Goal: Information Seeking & Learning: Learn about a topic

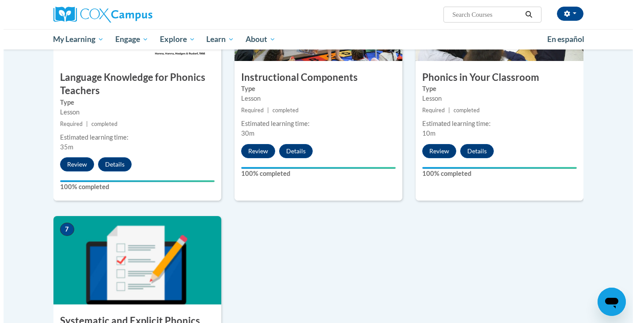
scroll to position [618, 0]
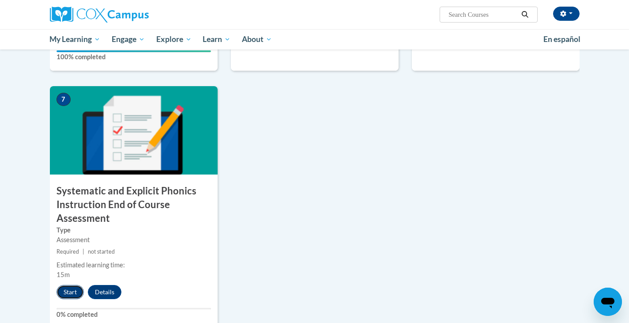
click at [66, 292] on button "Start" at bounding box center [70, 292] width 27 height 14
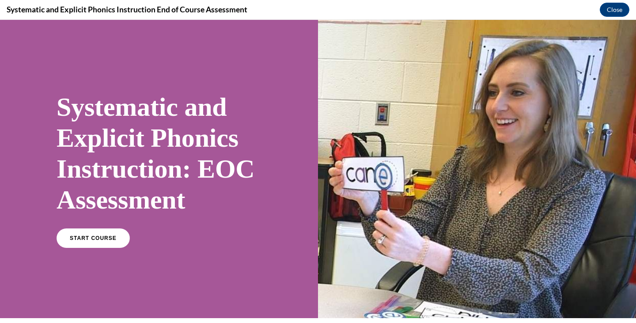
scroll to position [0, 0]
click at [63, 232] on link "START COURSE" at bounding box center [93, 238] width 77 height 20
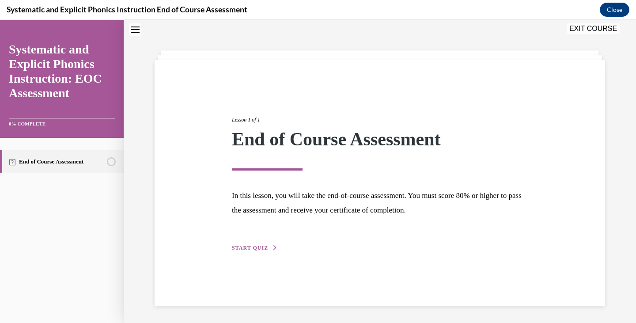
scroll to position [28, 0]
click at [258, 246] on span "START QUIZ" at bounding box center [250, 247] width 36 height 6
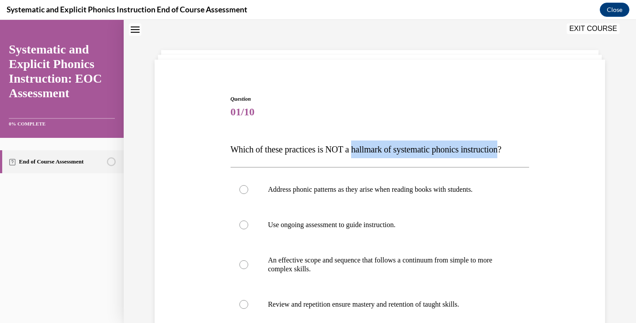
drag, startPoint x: 355, startPoint y: 150, endPoint x: 512, endPoint y: 140, distance: 157.5
click at [512, 140] on p "Which of these practices is NOT a hallmark of systematic phonics instruction?" at bounding box center [380, 149] width 299 height 18
copy span "hallmark of systematic phonics instruction"
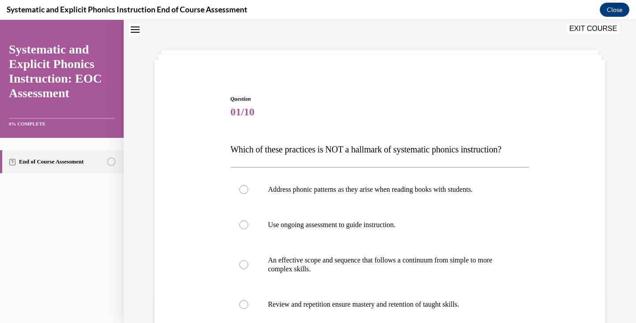
click at [185, 198] on div "Question 01/10 Which of these practices is NOT a hallmark of systematic phonics…" at bounding box center [379, 249] width 455 height 363
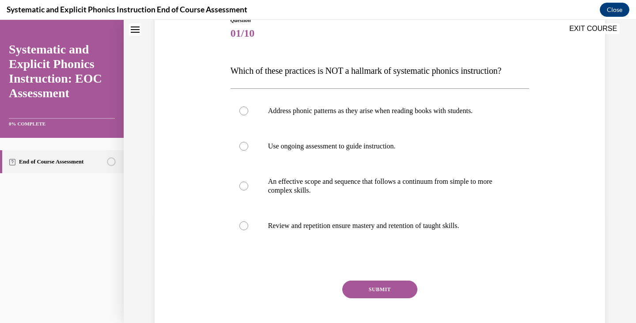
scroll to position [116, 0]
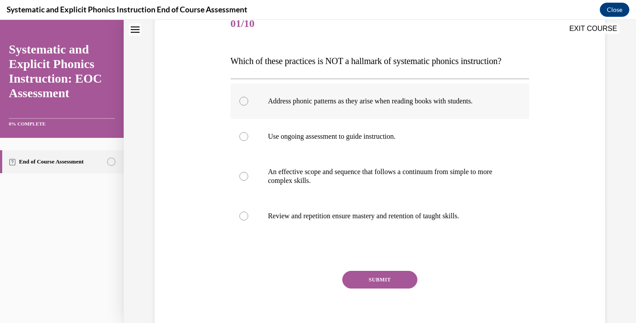
click at [342, 94] on div at bounding box center [380, 100] width 299 height 35
click at [386, 273] on button "SUBMIT" at bounding box center [379, 280] width 75 height 18
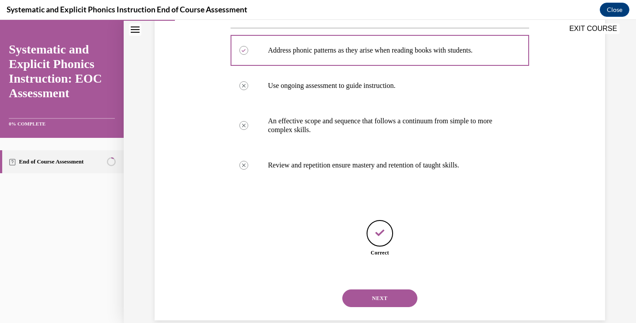
scroll to position [182, 0]
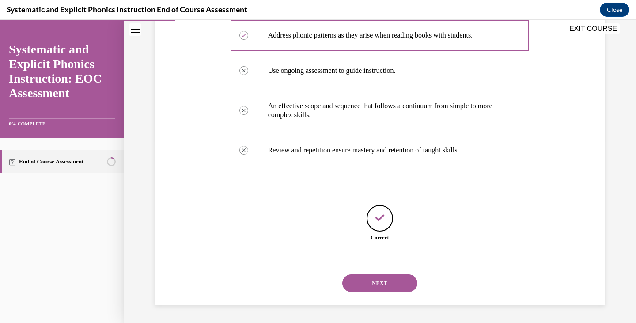
click at [385, 281] on button "NEXT" at bounding box center [379, 283] width 75 height 18
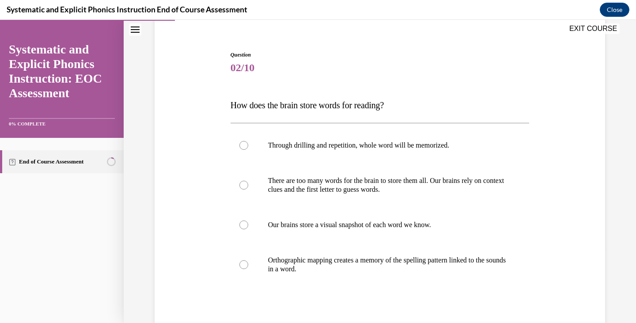
scroll to position [88, 0]
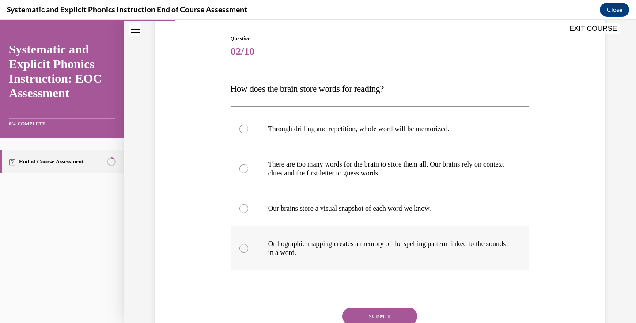
click at [298, 255] on p "Orthographic mapping creates a memory of the spelling pattern linked to the sou…" at bounding box center [387, 248] width 239 height 18
click at [372, 311] on button "SUBMIT" at bounding box center [379, 316] width 75 height 18
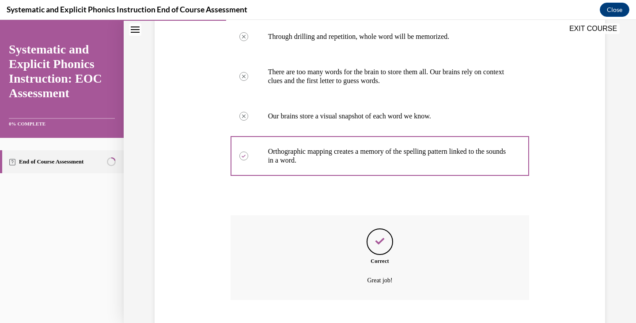
scroll to position [235, 0]
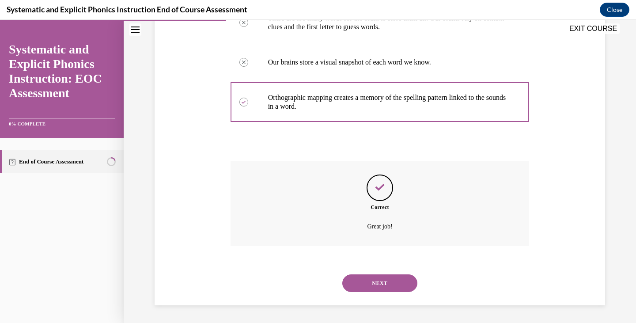
click at [373, 280] on button "NEXT" at bounding box center [379, 283] width 75 height 18
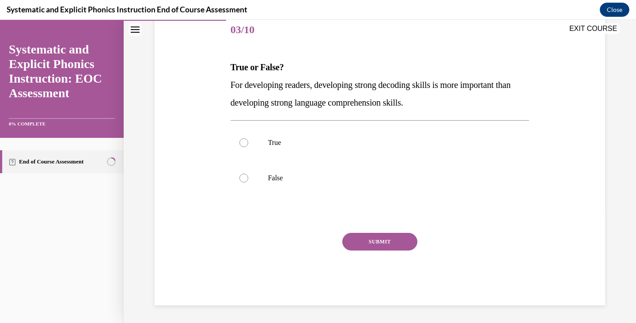
scroll to position [98, 0]
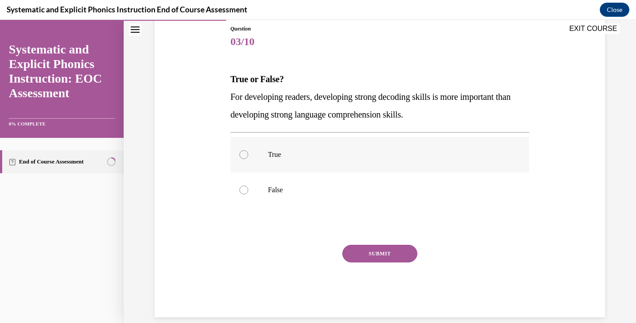
click at [268, 151] on p "True" at bounding box center [387, 154] width 239 height 9
click at [375, 260] on button "SUBMIT" at bounding box center [379, 254] width 75 height 18
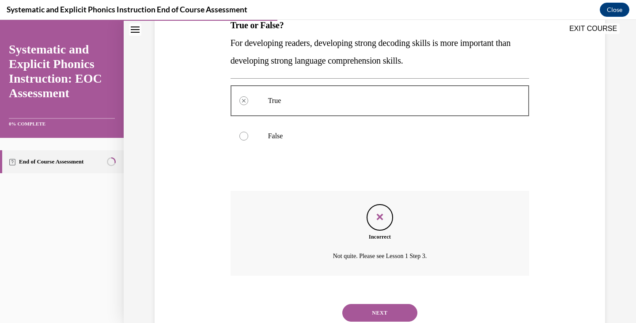
scroll to position [182, 0]
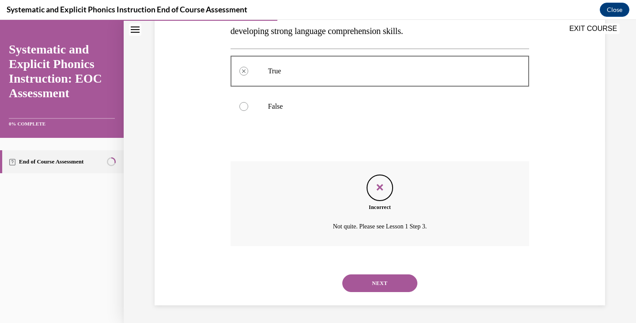
click at [359, 276] on button "NEXT" at bounding box center [379, 283] width 75 height 18
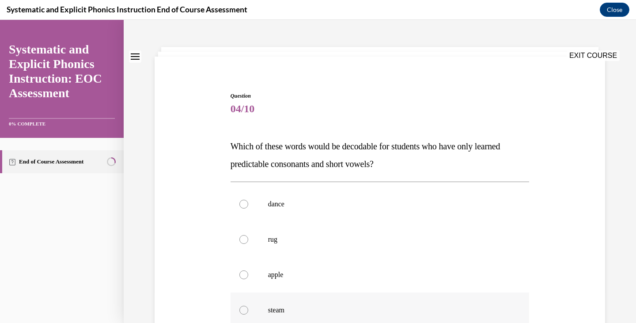
scroll to position [44, 0]
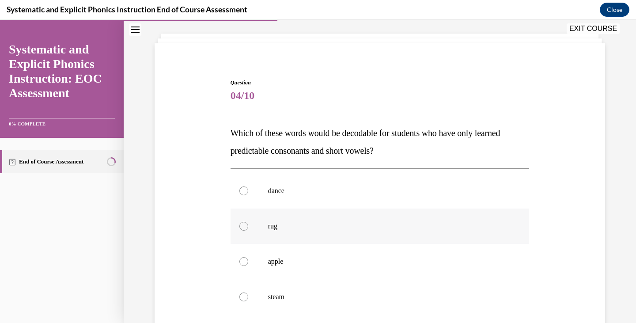
click at [311, 236] on div at bounding box center [380, 225] width 299 height 35
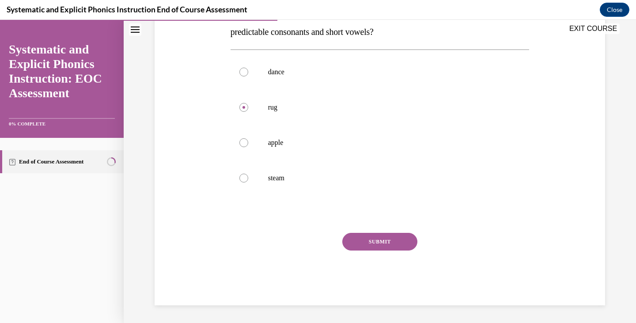
click at [396, 248] on button "SUBMIT" at bounding box center [379, 242] width 75 height 18
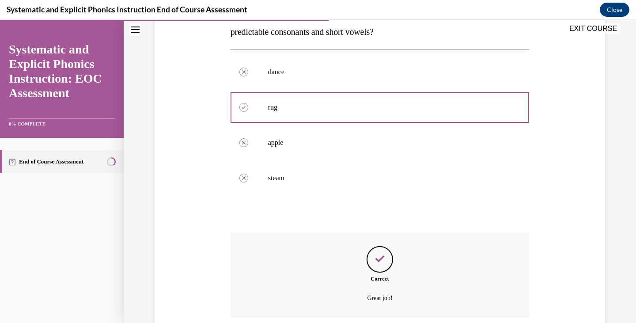
scroll to position [235, 0]
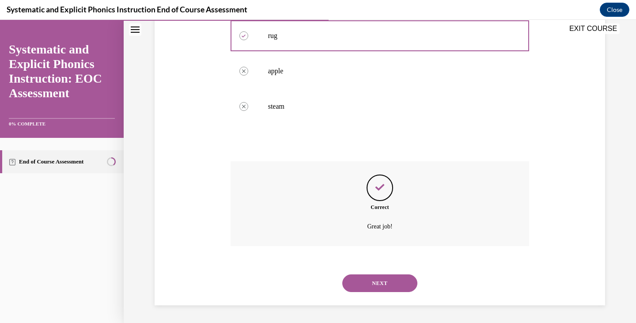
click at [371, 278] on button "NEXT" at bounding box center [379, 283] width 75 height 18
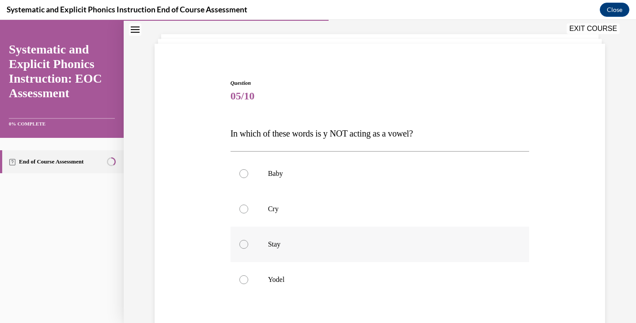
scroll to position [44, 0]
click at [277, 275] on p "Yodel" at bounding box center [387, 279] width 239 height 9
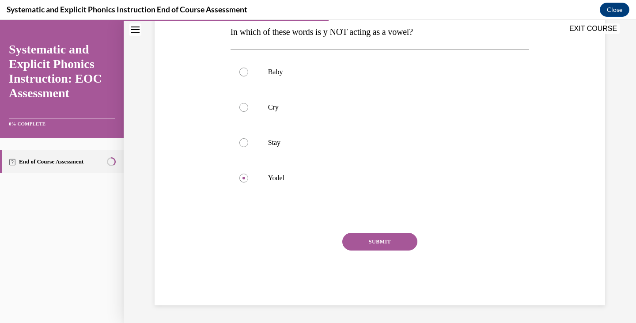
click at [381, 250] on button "SUBMIT" at bounding box center [379, 242] width 75 height 18
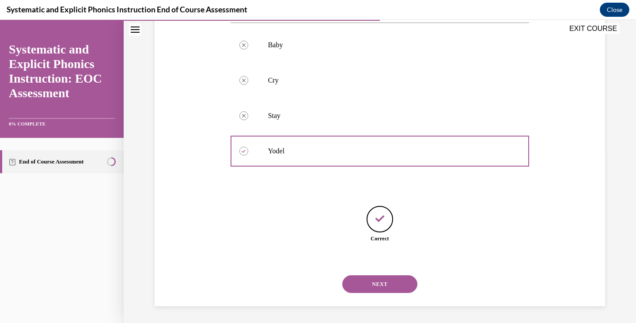
scroll to position [173, 0]
click at [372, 284] on button "NEXT" at bounding box center [379, 283] width 75 height 18
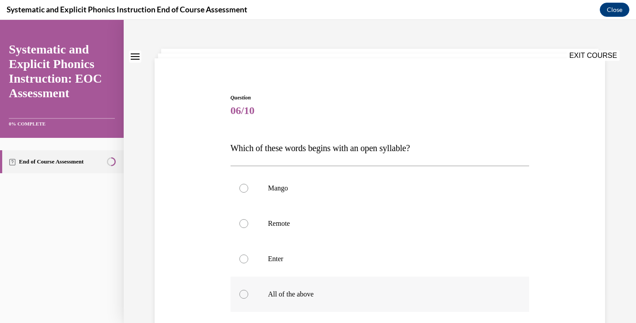
scroll to position [44, 0]
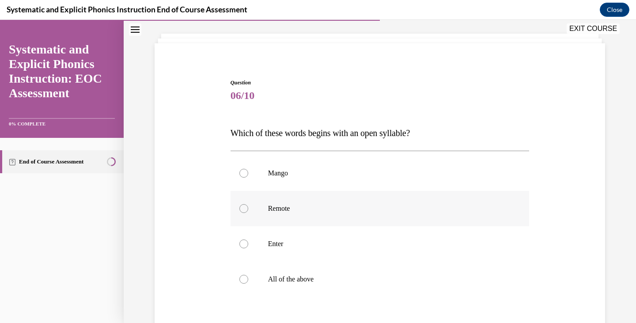
click at [285, 216] on div at bounding box center [380, 208] width 299 height 35
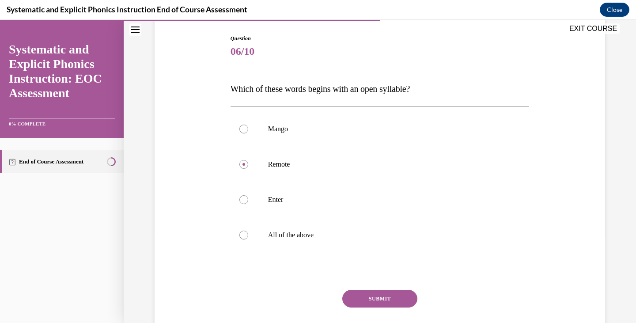
click at [388, 297] on button "SUBMIT" at bounding box center [379, 299] width 75 height 18
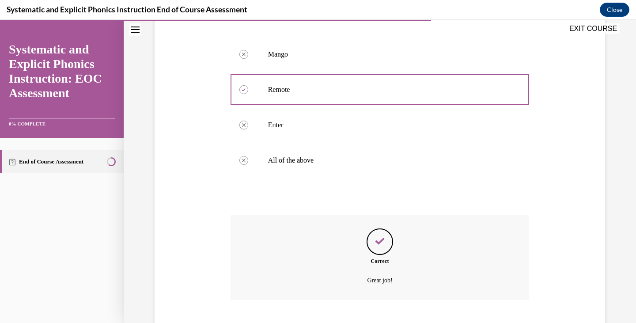
scroll to position [217, 0]
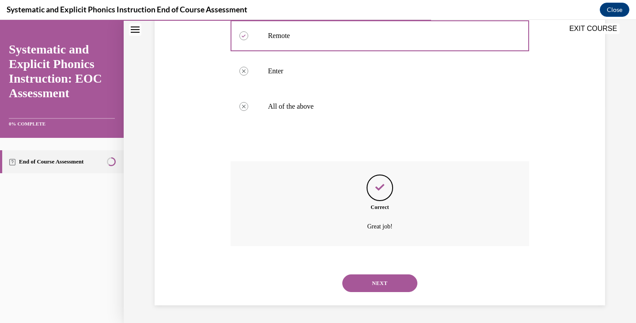
click at [379, 282] on button "NEXT" at bounding box center [379, 283] width 75 height 18
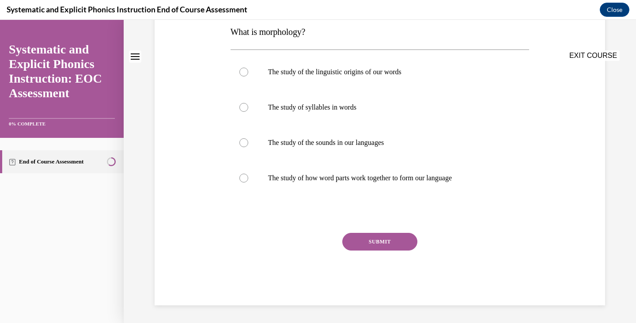
scroll to position [0, 0]
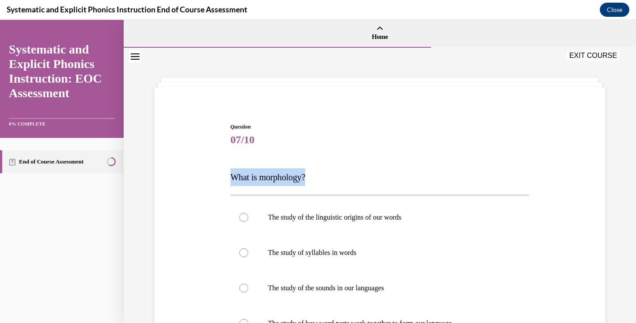
drag, startPoint x: 226, startPoint y: 171, endPoint x: 307, endPoint y: 176, distance: 81.4
click at [307, 176] on div "Question 07/10 What is morphology? The study of the linguistic origins of our w…" at bounding box center [379, 280] width 303 height 341
copy span "What is morphology?"
click at [193, 250] on div "Question 07/10 What is morphology? The study of the linguistic origins of our w…" at bounding box center [379, 273] width 455 height 354
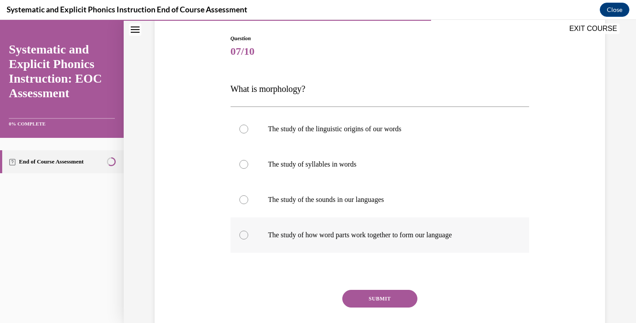
click at [295, 236] on p "The study of how word parts work together to form our language" at bounding box center [387, 235] width 239 height 9
click at [352, 292] on button "SUBMIT" at bounding box center [379, 299] width 75 height 18
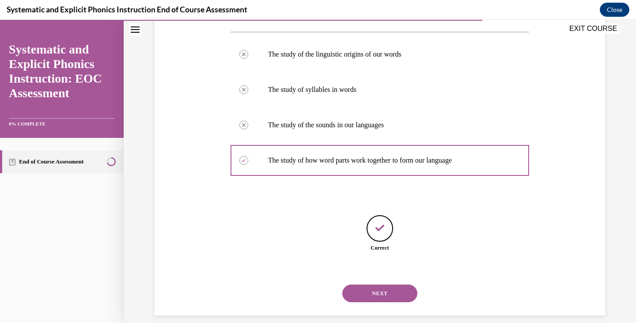
scroll to position [173, 0]
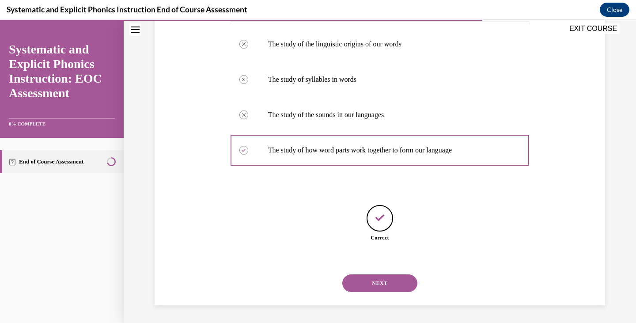
click at [399, 284] on button "NEXT" at bounding box center [379, 283] width 75 height 18
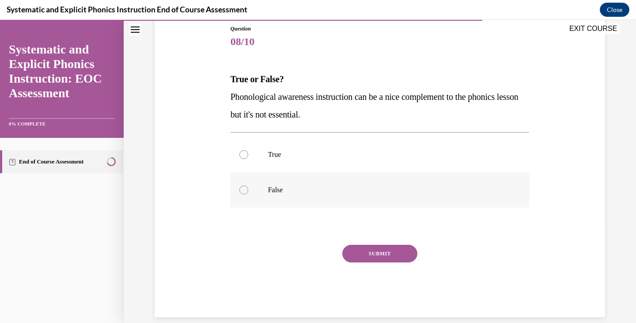
drag, startPoint x: 339, startPoint y: 194, endPoint x: 349, endPoint y: 203, distance: 13.5
click at [339, 194] on div at bounding box center [380, 189] width 299 height 35
click at [401, 248] on button "SUBMIT" at bounding box center [379, 254] width 75 height 18
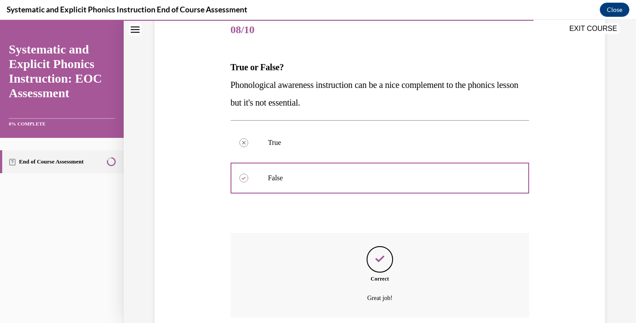
scroll to position [182, 0]
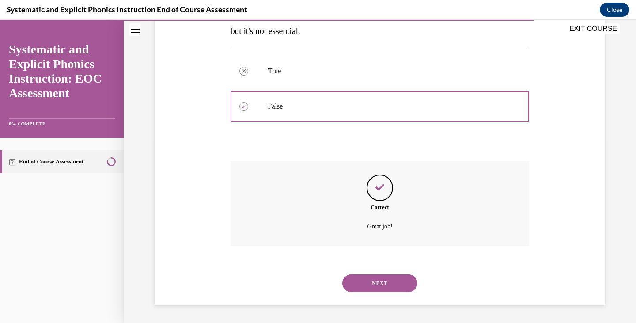
click at [389, 276] on button "NEXT" at bounding box center [379, 283] width 75 height 18
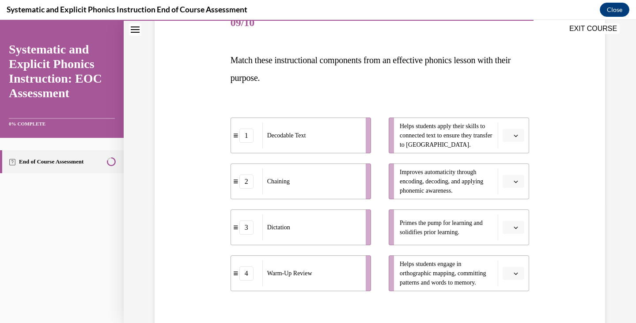
scroll to position [132, 0]
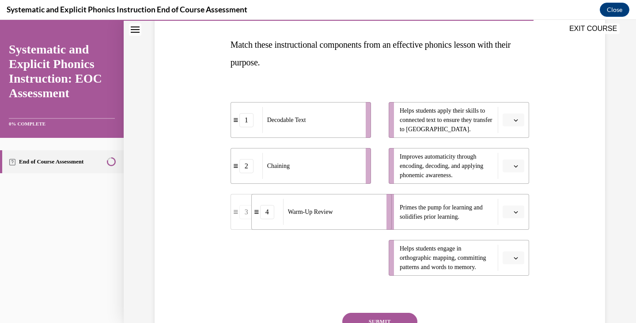
drag, startPoint x: 338, startPoint y: 261, endPoint x: 359, endPoint y: 215, distance: 50.4
click at [359, 215] on div "Warm-Up Review" at bounding box center [332, 212] width 98 height 26
drag, startPoint x: 324, startPoint y: 172, endPoint x: 342, endPoint y: 263, distance: 93.2
click at [342, 263] on div "Chaining" at bounding box center [329, 257] width 98 height 26
drag, startPoint x: 513, startPoint y: 261, endPoint x: 506, endPoint y: 254, distance: 9.4
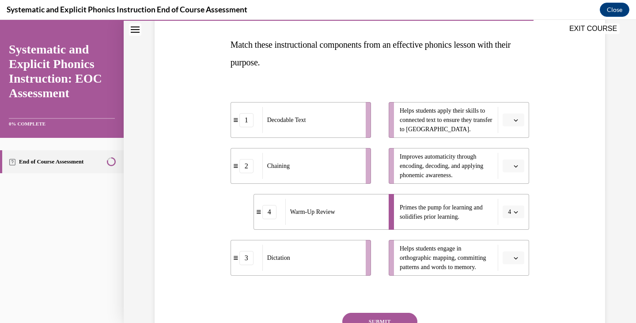
click at [513, 261] on span "button" at bounding box center [516, 258] width 6 height 6
click at [516, 199] on div "2" at bounding box center [509, 203] width 22 height 18
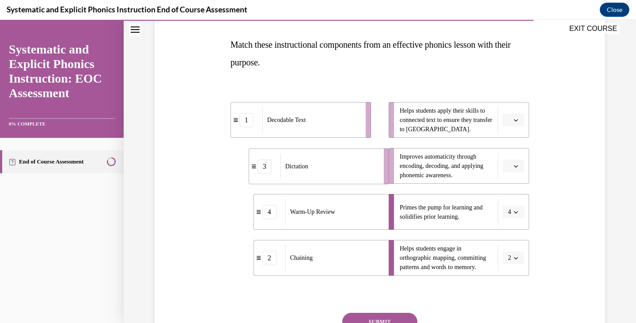
drag, startPoint x: 336, startPoint y: 180, endPoint x: 355, endPoint y: 180, distance: 18.6
click at [355, 180] on li "3 Dictation" at bounding box center [319, 166] width 140 height 36
click at [517, 159] on button "button" at bounding box center [514, 165] width 22 height 13
drag, startPoint x: 514, startPoint y: 237, endPoint x: 504, endPoint y: 177, distance: 60.8
click at [514, 235] on div "3" at bounding box center [509, 239] width 22 height 18
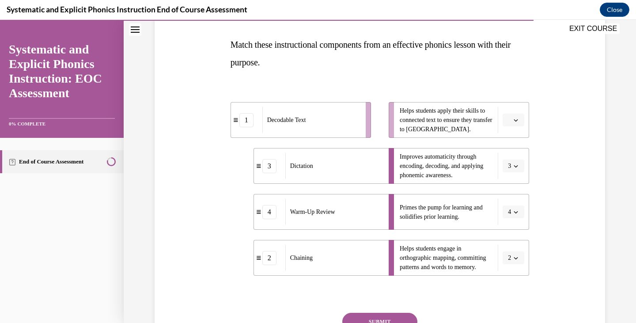
click at [513, 122] on span "button" at bounding box center [516, 120] width 6 height 6
drag, startPoint x: 510, startPoint y: 155, endPoint x: 508, endPoint y: 161, distance: 5.9
click at [510, 155] on div "1" at bounding box center [509, 157] width 22 height 18
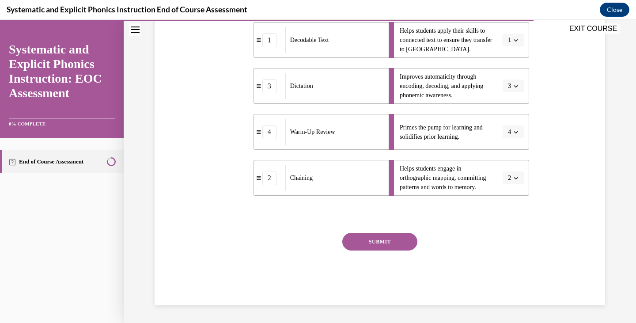
click at [365, 235] on button "SUBMIT" at bounding box center [379, 242] width 75 height 18
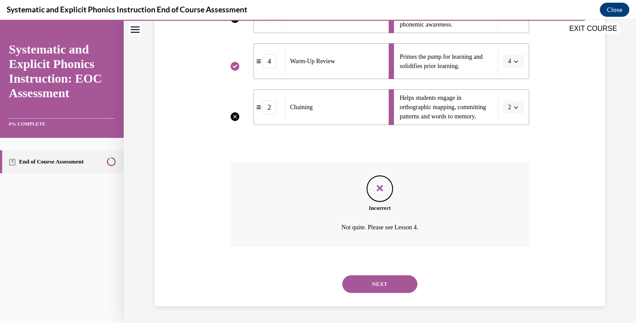
scroll to position [284, 0]
click at [377, 282] on button "NEXT" at bounding box center [379, 283] width 75 height 18
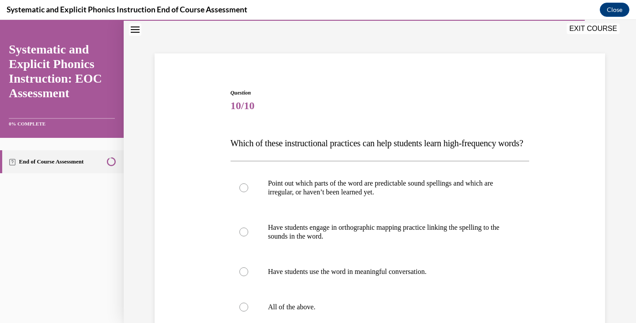
scroll to position [44, 0]
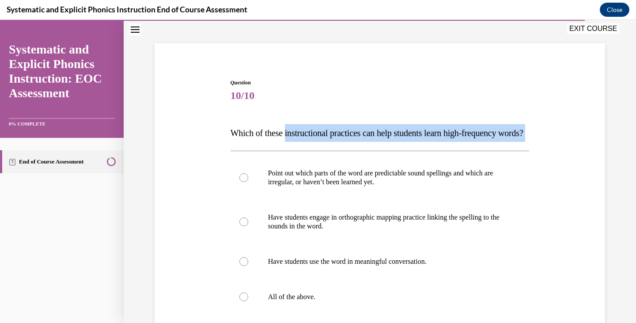
drag, startPoint x: 285, startPoint y: 134, endPoint x: 265, endPoint y: 154, distance: 27.5
click at [265, 142] on p "Which of these instructional practices can help students learn high-frequency w…" at bounding box center [380, 133] width 299 height 18
copy p "instructional practices can help students learn high-frequency words?"
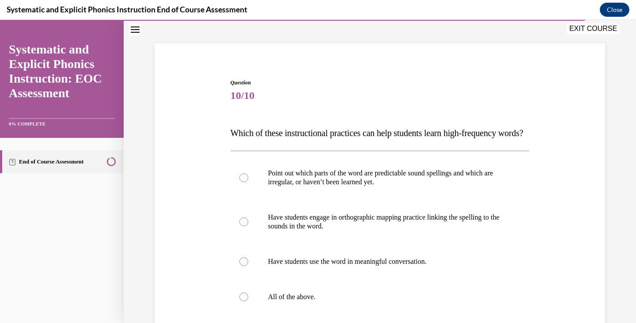
click at [181, 183] on div "Question 10/10 Which of these instructional practices can help students learn h…" at bounding box center [379, 238] width 455 height 372
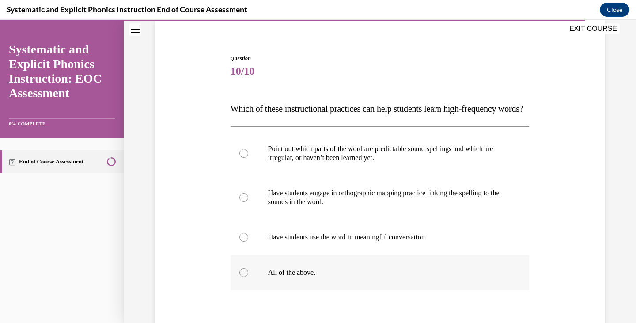
scroll to position [132, 0]
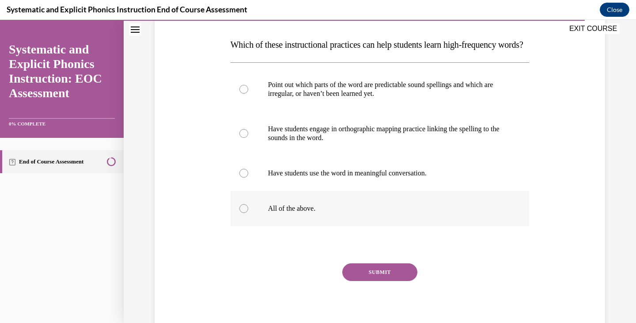
click at [249, 226] on div at bounding box center [380, 208] width 299 height 35
click at [380, 281] on button "SUBMIT" at bounding box center [379, 272] width 75 height 18
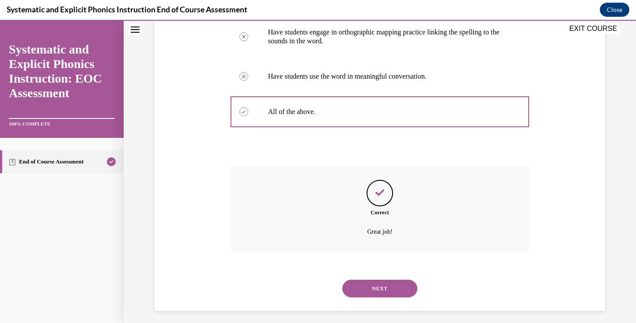
scroll to position [252, 0]
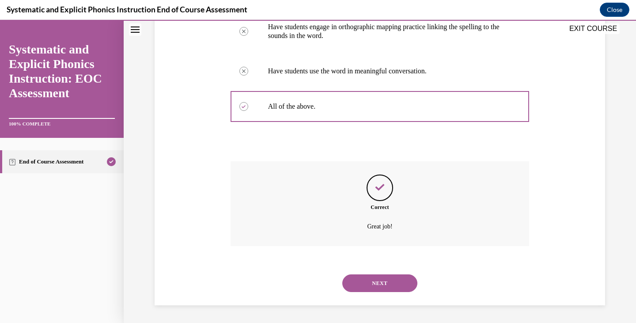
click at [371, 285] on button "NEXT" at bounding box center [379, 283] width 75 height 18
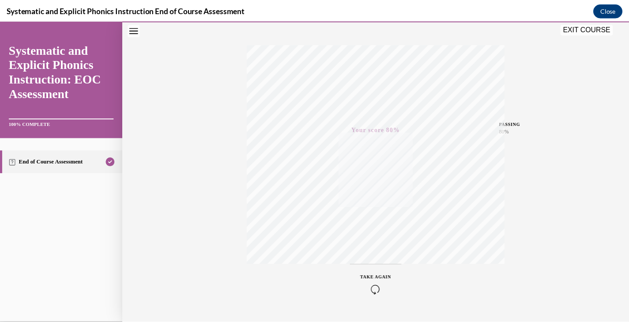
scroll to position [150, 0]
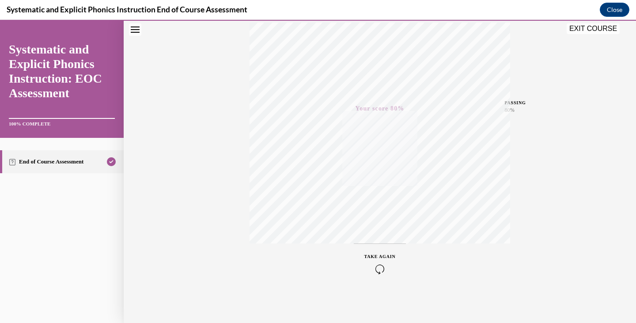
click at [589, 29] on button "EXIT COURSE" at bounding box center [593, 28] width 53 height 11
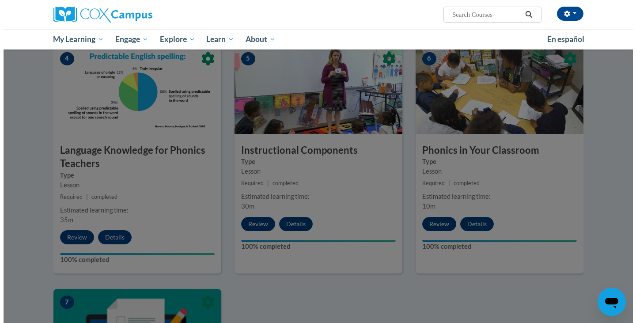
scroll to position [221, 0]
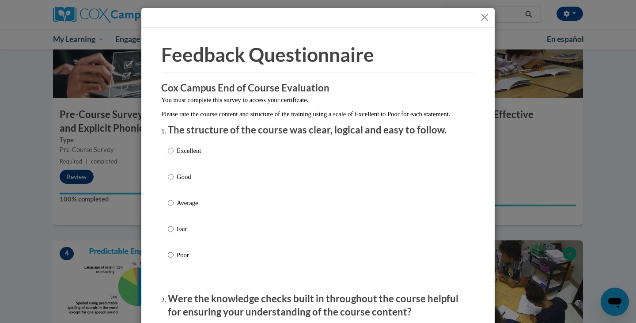
click at [189, 166] on label "Excellent" at bounding box center [184, 158] width 33 height 24
click at [174, 155] on input "Excellent" at bounding box center [171, 151] width 6 height 10
radio input "true"
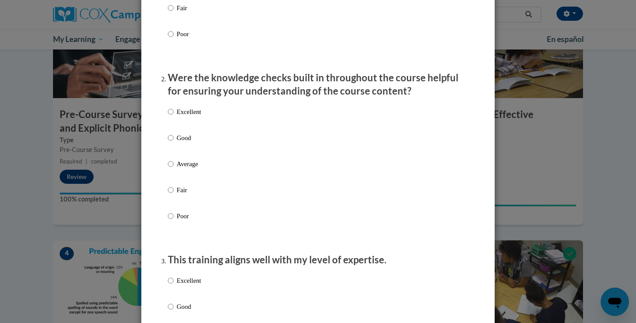
click at [189, 117] on p "Excellent" at bounding box center [189, 112] width 24 height 10
click at [174, 117] on input "Excellent" at bounding box center [171, 112] width 6 height 10
radio input "true"
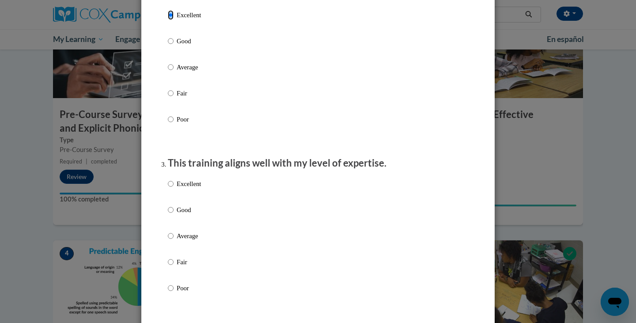
scroll to position [442, 0]
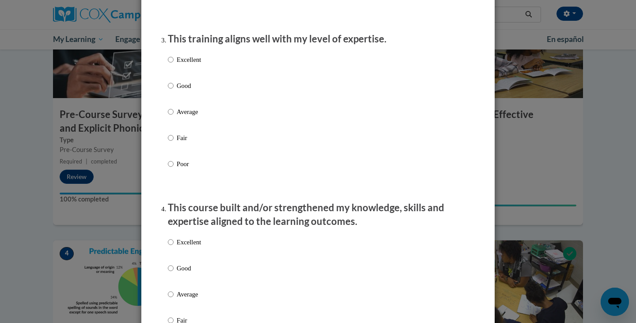
click at [197, 64] on p "Excellent" at bounding box center [189, 60] width 24 height 10
click at [174, 64] on input "Excellent" at bounding box center [171, 60] width 6 height 10
radio input "true"
click at [178, 246] on p "Excellent" at bounding box center [189, 242] width 24 height 10
click at [174, 246] on input "Excellent" at bounding box center [171, 242] width 6 height 10
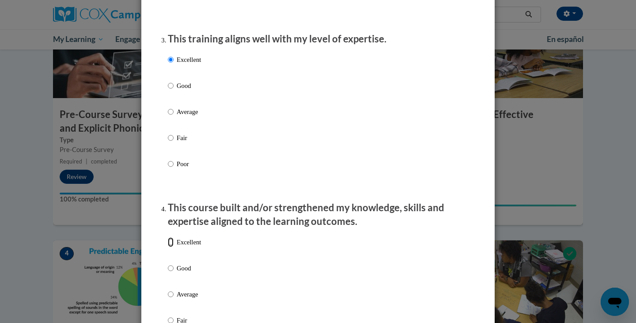
radio input "true"
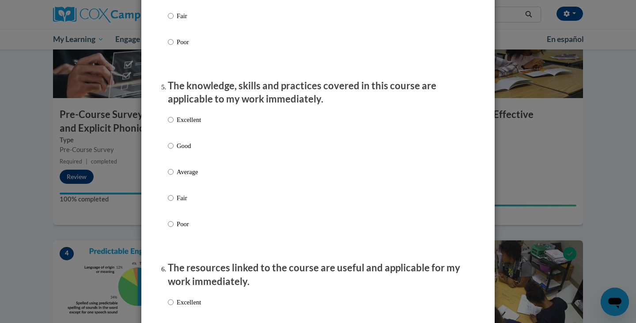
scroll to position [751, 0]
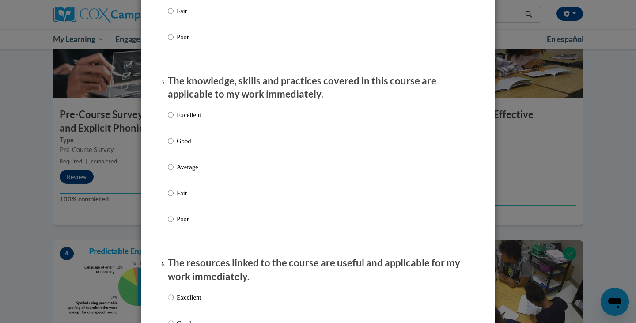
click at [207, 118] on div "Excellent Good Average Fair Poor" at bounding box center [318, 178] width 300 height 144
drag, startPoint x: 202, startPoint y: 125, endPoint x: 185, endPoint y: 122, distance: 16.5
click at [201, 125] on div "Excellent Good Average Fair Poor" at bounding box center [318, 178] width 300 height 144
click at [185, 120] on p "Excellent" at bounding box center [189, 115] width 24 height 10
click at [174, 120] on input "Excellent" at bounding box center [171, 115] width 6 height 10
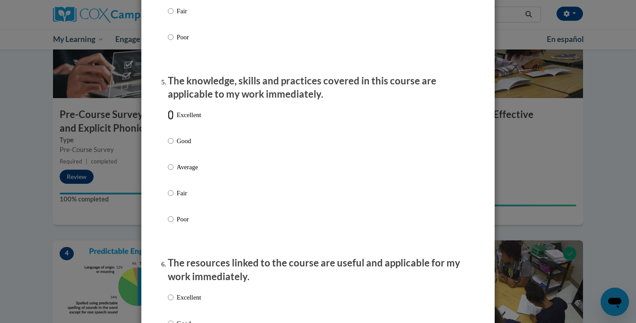
radio input "true"
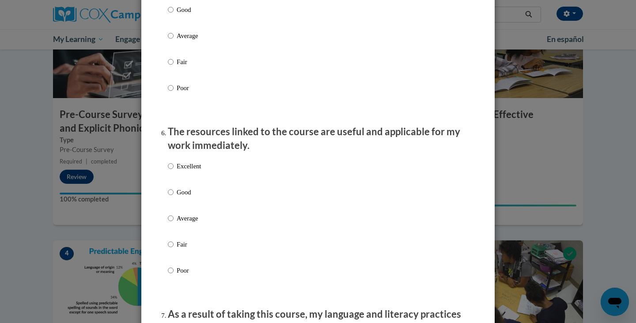
scroll to position [883, 0]
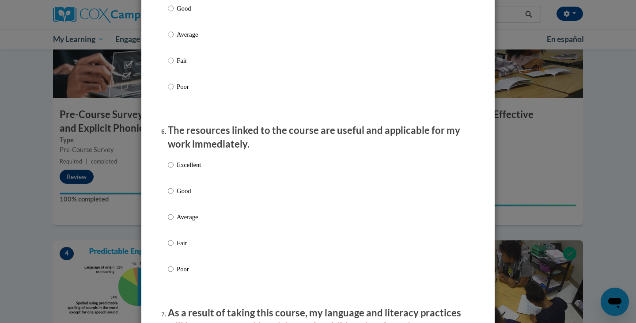
click at [180, 166] on div "Excellent Good Average Fair Poor" at bounding box center [184, 223] width 33 height 137
click at [180, 170] on p "Excellent" at bounding box center [189, 165] width 24 height 10
click at [174, 170] on input "Excellent" at bounding box center [171, 165] width 6 height 10
radio input "true"
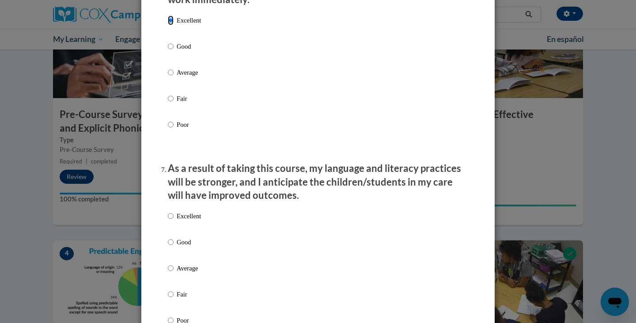
scroll to position [1060, 0]
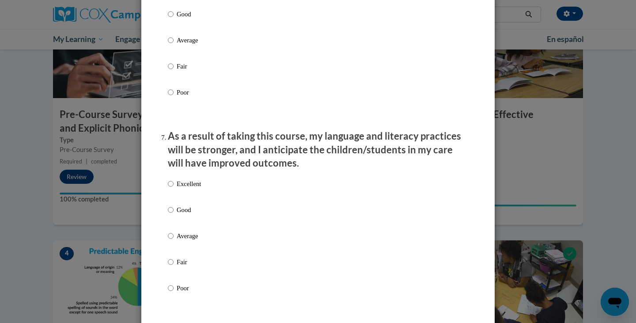
click at [177, 186] on p "Excellent" at bounding box center [189, 184] width 24 height 10
click at [174, 186] on input "Excellent" at bounding box center [171, 184] width 6 height 10
radio input "true"
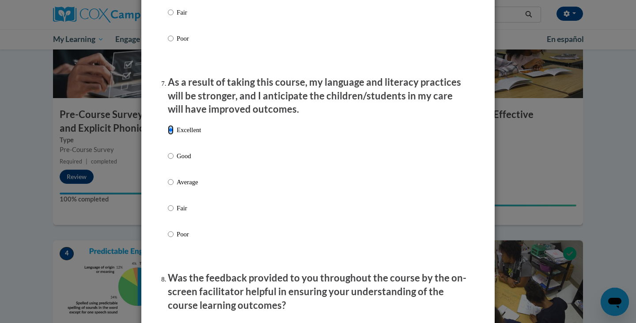
scroll to position [1281, 0]
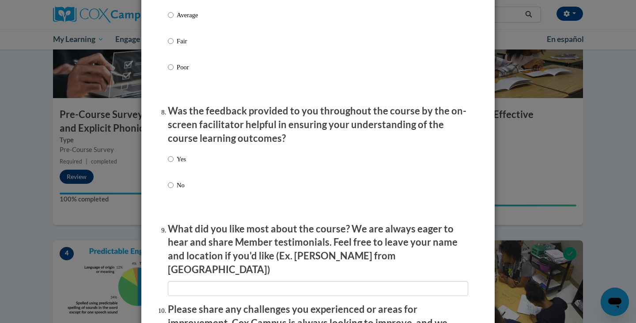
click at [177, 164] on p "Yes" at bounding box center [181, 159] width 9 height 10
click at [174, 164] on input "Yes" at bounding box center [171, 159] width 6 height 10
radio input "true"
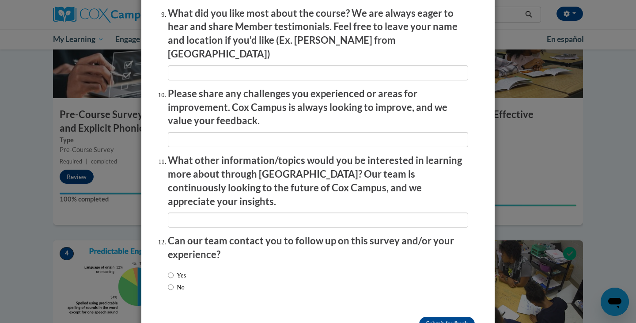
scroll to position [1502, 0]
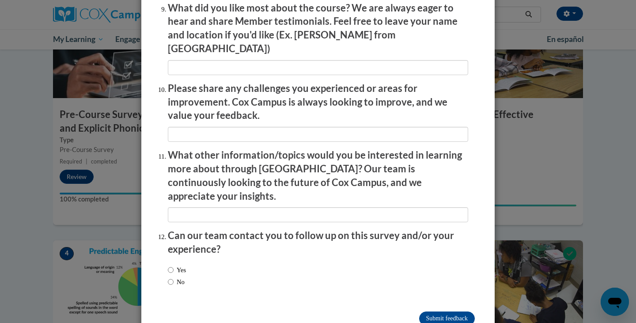
click at [174, 277] on label "No" at bounding box center [176, 282] width 17 height 10
click at [174, 277] on input "No" at bounding box center [171, 282] width 6 height 10
radio input "true"
click at [432, 311] on input "Submit feedback" at bounding box center [447, 318] width 56 height 14
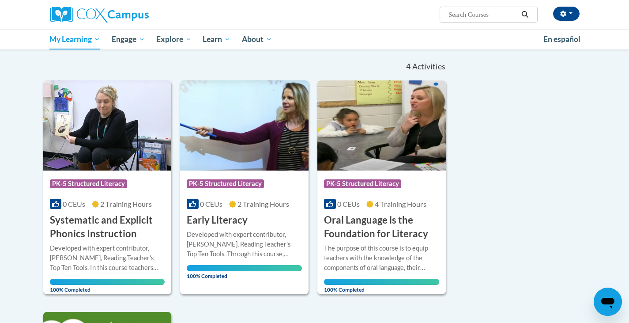
scroll to position [88, 0]
